Goal: Information Seeking & Learning: Learn about a topic

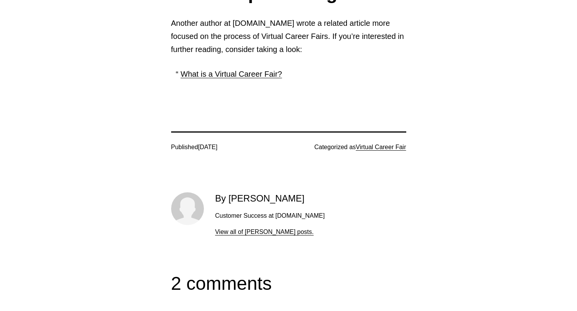
scroll to position [2271, 0]
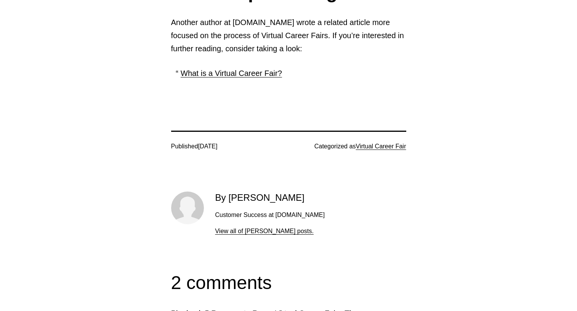
drag, startPoint x: 226, startPoint y: 142, endPoint x: 289, endPoint y: 142, distance: 62.8
click at [289, 191] on div "By [PERSON_NAME] Customer Success at [DOMAIN_NAME] View all of [PERSON_NAME] po…" at bounding box center [264, 213] width 119 height 45
copy h2 "[PERSON_NAME]"
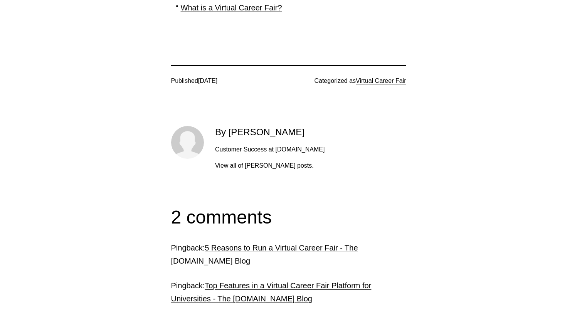
scroll to position [2389, 0]
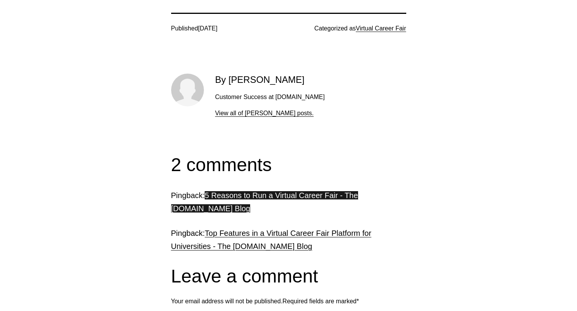
click at [290, 191] on link "5 Reasons to Run a Virtual Career Fair - The [DOMAIN_NAME] Blog" at bounding box center [264, 202] width 187 height 22
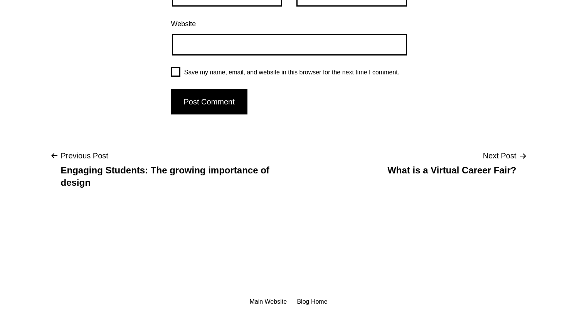
scroll to position [2288, 0]
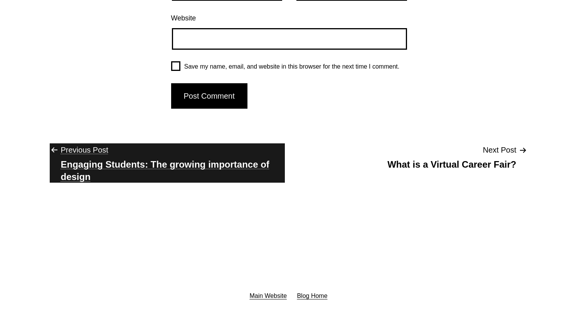
click at [233, 170] on p "Engaging Students: The growing importance of design" at bounding box center [167, 170] width 213 height 24
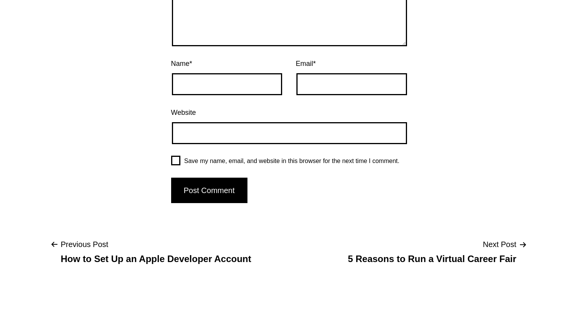
scroll to position [2560, 0]
